Goal: Task Accomplishment & Management: Manage account settings

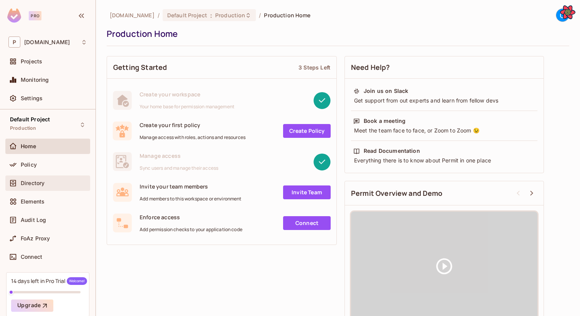
click at [48, 181] on div "Directory" at bounding box center [54, 183] width 66 height 6
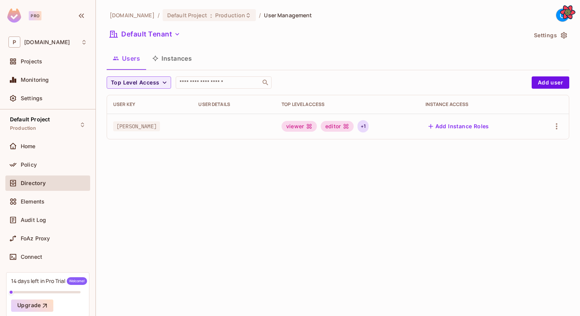
click at [363, 124] on div "+ 1" at bounding box center [363, 126] width 11 height 12
click at [428, 152] on div at bounding box center [290, 158] width 580 height 316
click at [543, 85] on button "Add user" at bounding box center [551, 82] width 38 height 12
click at [553, 81] on button "Add user" at bounding box center [551, 82] width 38 height 12
click at [565, 84] on button "Add user" at bounding box center [551, 82] width 38 height 12
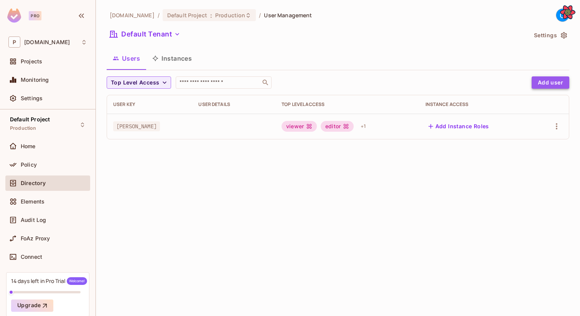
click at [565, 84] on button "Add user" at bounding box center [551, 82] width 38 height 12
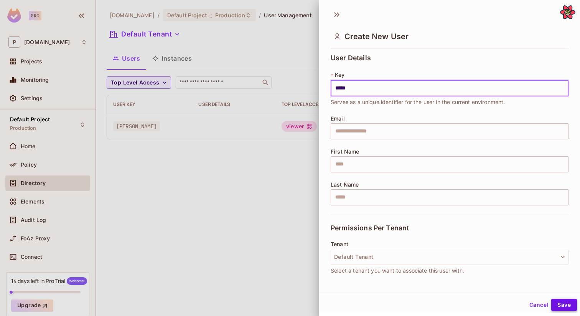
type input "*****"
click at [561, 301] on button "Save" at bounding box center [564, 304] width 26 height 12
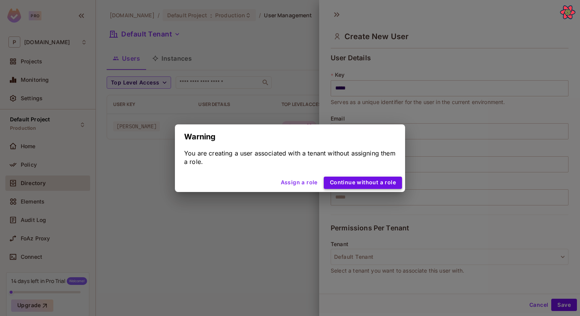
click at [350, 179] on button "Continue without a role" at bounding box center [363, 182] width 78 height 12
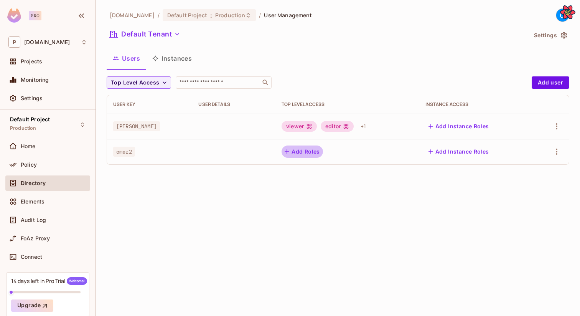
click at [310, 155] on button "Add Roles" at bounding box center [302, 151] width 41 height 12
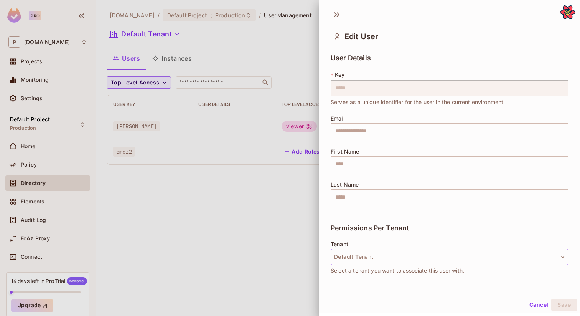
scroll to position [99, 0]
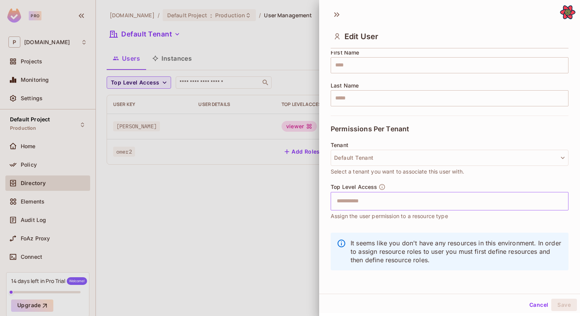
click at [392, 207] on input "text" at bounding box center [442, 200] width 221 height 15
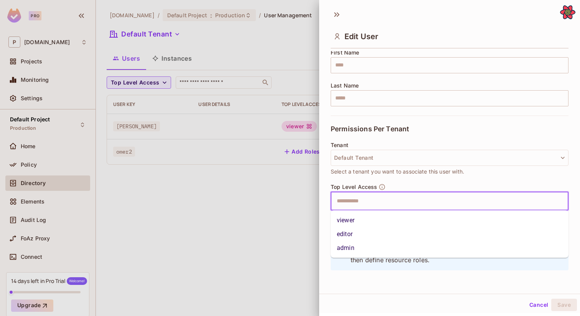
click at [382, 218] on li "viewer" at bounding box center [450, 220] width 238 height 14
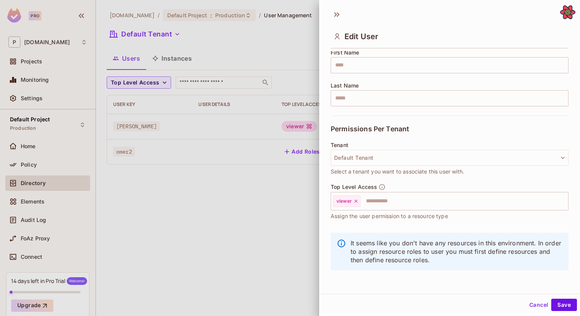
click at [425, 270] on div "It seems like you don't have any resources in this environment. In order to ass…" at bounding box center [450, 255] width 238 height 54
click at [555, 305] on button "Save" at bounding box center [564, 304] width 26 height 12
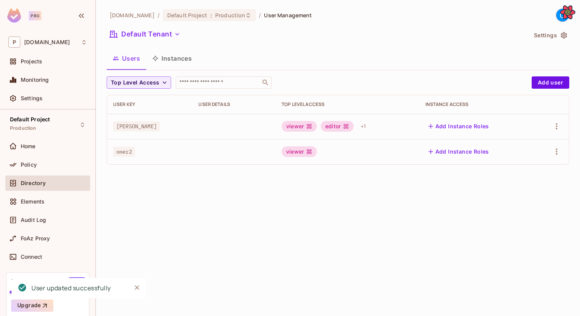
click at [302, 148] on div "viewer" at bounding box center [299, 151] width 35 height 11
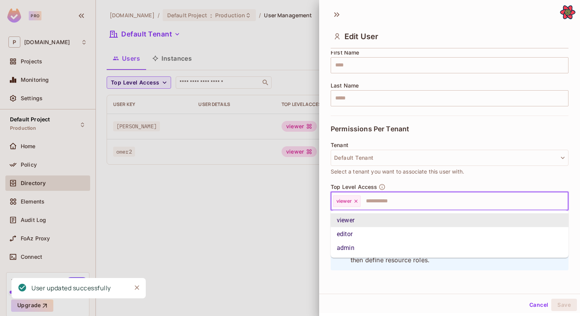
click at [438, 205] on input "text" at bounding box center [457, 200] width 192 height 15
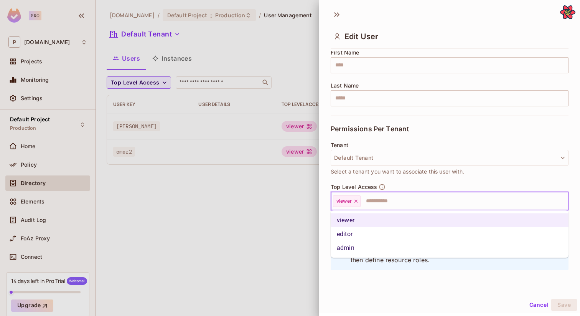
click at [420, 245] on li "admin" at bounding box center [450, 248] width 238 height 14
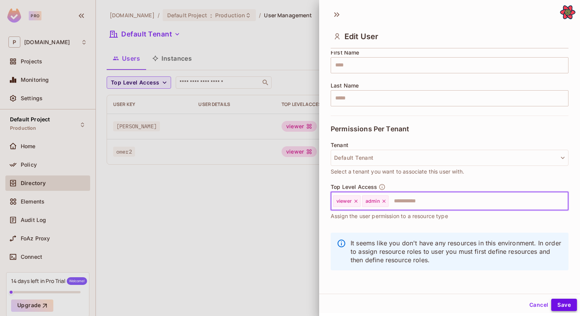
click at [568, 303] on button "Save" at bounding box center [564, 304] width 26 height 12
